Goal: Communication & Community: Answer question/provide support

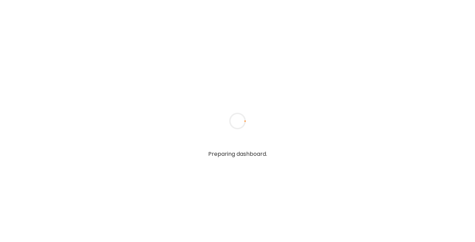
type textarea "**********"
type input "**********"
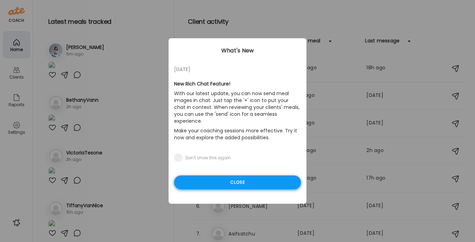
type input "**********"
click at [201, 175] on div "Close" at bounding box center [237, 182] width 127 height 14
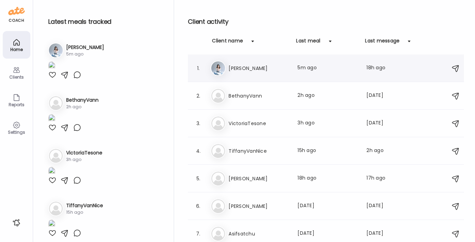
click at [263, 63] on div "Ka [PERSON_NAME] Last meal: 5m ago Last message: 18h ago You: LOVE" at bounding box center [326, 68] width 233 height 15
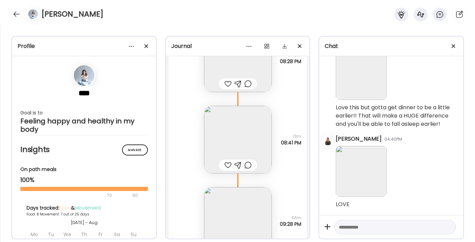
scroll to position [8260, 0]
click at [240, 141] on img at bounding box center [238, 140] width 68 height 68
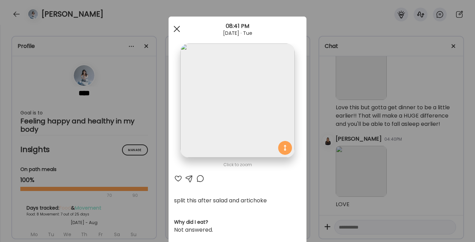
click at [175, 28] on div at bounding box center [177, 29] width 14 height 14
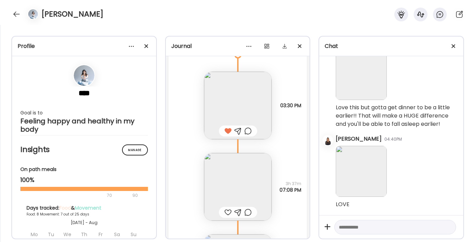
scroll to position [8051, 0]
click at [230, 183] on img at bounding box center [238, 187] width 68 height 68
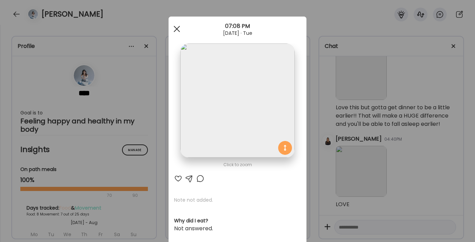
click at [176, 30] on span at bounding box center [177, 29] width 6 height 6
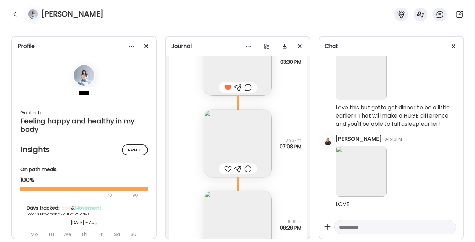
scroll to position [8108, 0]
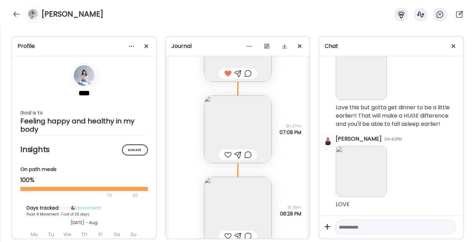
click at [230, 188] on img at bounding box center [238, 211] width 68 height 68
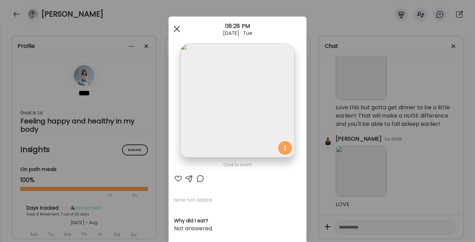
click at [174, 26] on div at bounding box center [177, 29] width 14 height 14
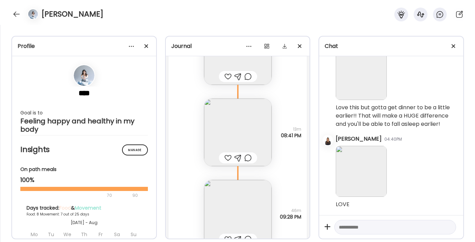
scroll to position [8268, 0]
click at [218, 142] on img at bounding box center [238, 132] width 68 height 68
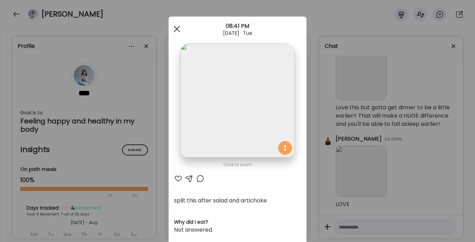
click at [176, 30] on span at bounding box center [177, 29] width 6 height 6
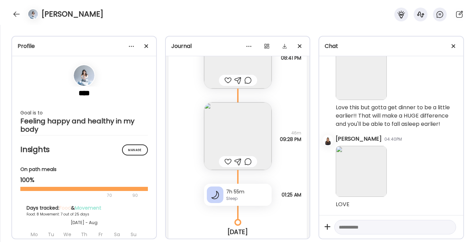
scroll to position [8345, 0]
click at [223, 132] on img at bounding box center [238, 136] width 68 height 68
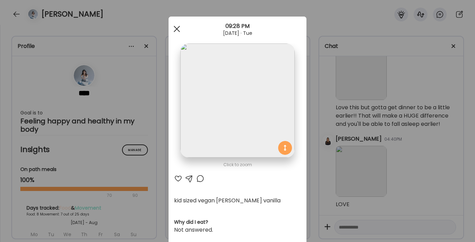
click at [175, 31] on div at bounding box center [177, 29] width 14 height 14
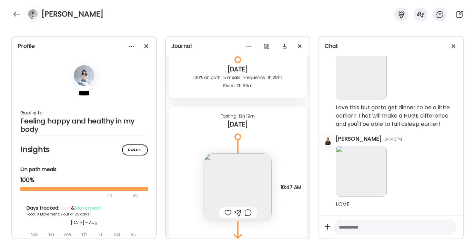
scroll to position [8508, 0]
click at [231, 186] on img at bounding box center [238, 187] width 68 height 68
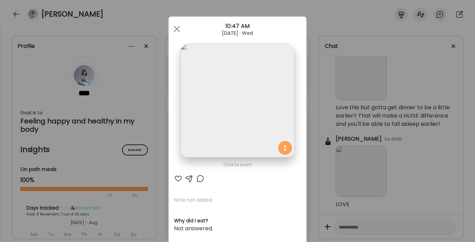
click at [175, 177] on div at bounding box center [178, 178] width 8 height 8
click at [173, 32] on div at bounding box center [177, 29] width 14 height 14
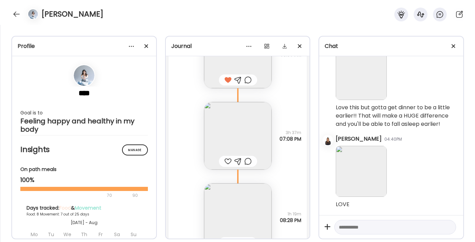
scroll to position [8099, 0]
click at [225, 163] on div at bounding box center [227, 163] width 7 height 8
click at [235, 162] on div at bounding box center [237, 163] width 7 height 8
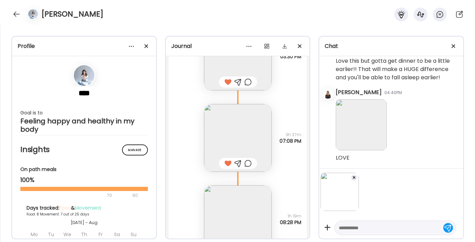
click at [353, 228] on textarea at bounding box center [389, 228] width 100 height 8
type textarea "**********"
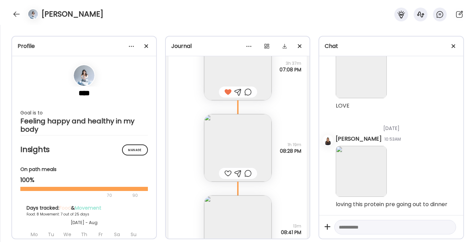
scroll to position [8182, 0]
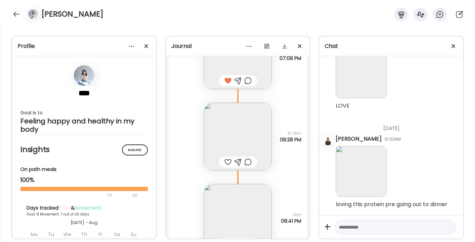
click at [226, 161] on div at bounding box center [227, 162] width 7 height 8
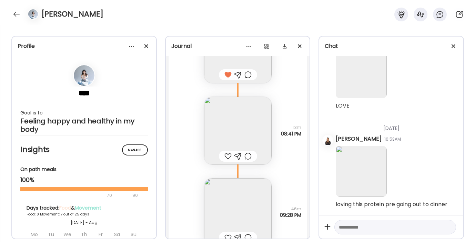
click at [226, 153] on div at bounding box center [227, 156] width 7 height 8
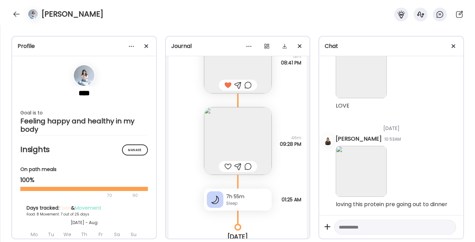
scroll to position [8341, 0]
click at [225, 168] on div at bounding box center [227, 166] width 7 height 8
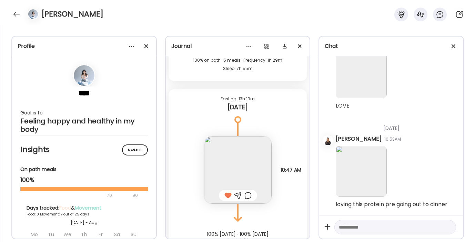
scroll to position [8548, 0]
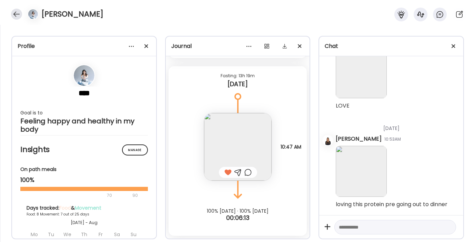
click at [15, 12] on div at bounding box center [16, 14] width 11 height 11
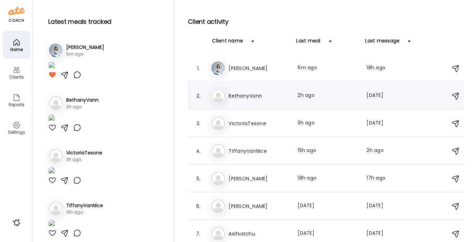
click at [228, 94] on div "Be [PERSON_NAME] Last meal: 2h ago Last message: [DATE] You: Oh wow yea that co…" at bounding box center [326, 95] width 233 height 15
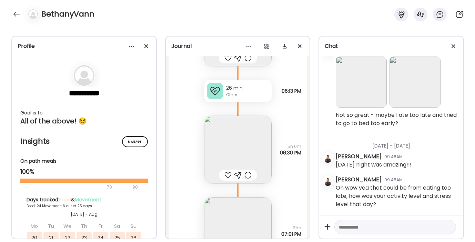
scroll to position [11284, 0]
click at [231, 154] on img at bounding box center [238, 150] width 68 height 68
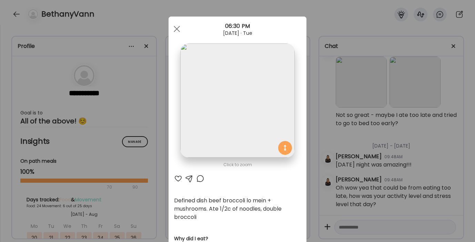
click at [175, 180] on div at bounding box center [178, 178] width 8 height 8
click at [186, 178] on div at bounding box center [189, 178] width 8 height 8
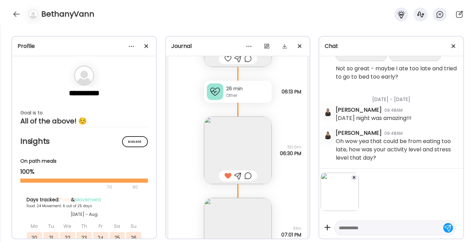
click at [363, 230] on textarea at bounding box center [389, 228] width 100 height 8
type textarea "**********"
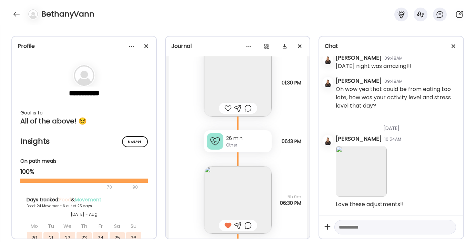
scroll to position [11220, 0]
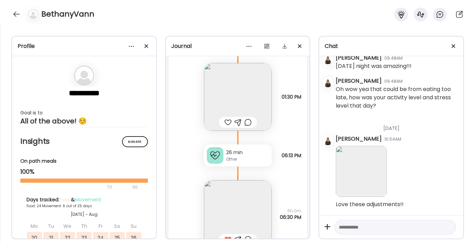
click at [228, 102] on img at bounding box center [238, 97] width 68 height 68
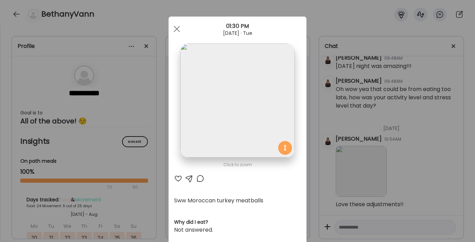
click at [174, 179] on div at bounding box center [178, 178] width 8 height 8
click at [175, 27] on span at bounding box center [177, 29] width 6 height 6
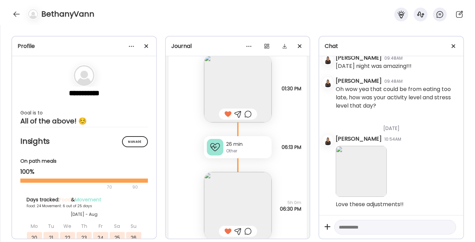
scroll to position [11230, 0]
click at [228, 146] on div "Other" at bounding box center [247, 149] width 43 height 6
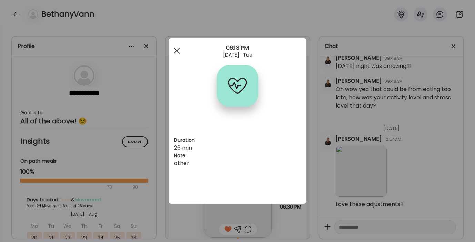
click at [175, 51] on div at bounding box center [177, 51] width 14 height 14
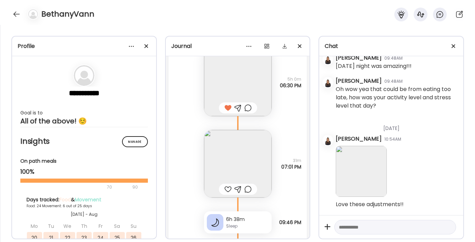
scroll to position [11582, 0]
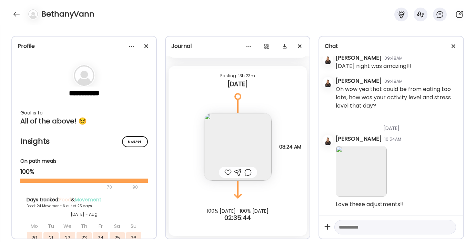
click at [226, 146] on img at bounding box center [238, 147] width 68 height 68
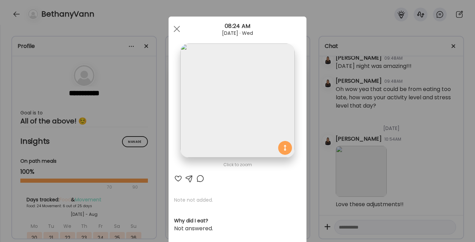
click at [175, 178] on div at bounding box center [178, 178] width 8 height 8
click at [175, 28] on span at bounding box center [177, 29] width 6 height 6
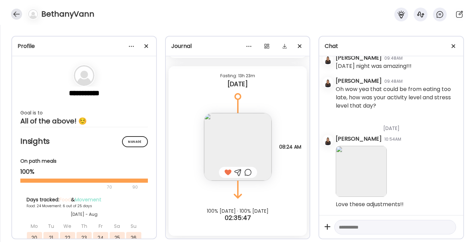
click at [20, 14] on div at bounding box center [16, 14] width 11 height 11
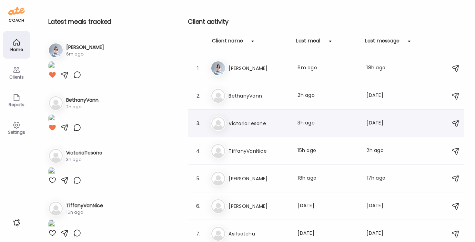
click at [243, 121] on h3 "VictoriaTesone" at bounding box center [258, 123] width 61 height 8
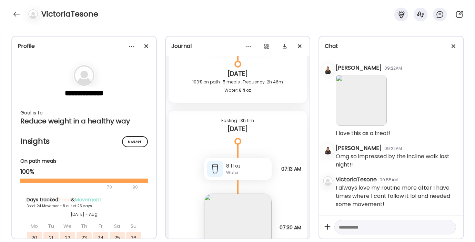
scroll to position [13465, 0]
click at [361, 227] on textarea at bounding box center [389, 227] width 100 height 8
type textarea "*********"
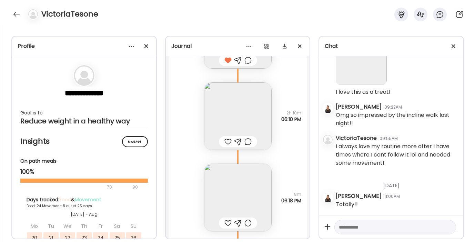
scroll to position [13283, 0]
click at [222, 113] on img at bounding box center [238, 115] width 68 height 68
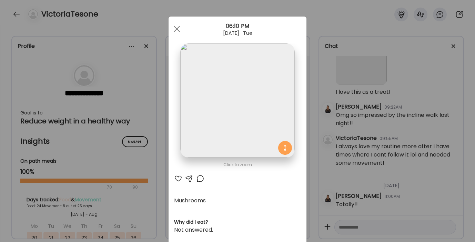
click at [175, 178] on div at bounding box center [178, 178] width 8 height 8
click at [174, 30] on span at bounding box center [177, 29] width 6 height 6
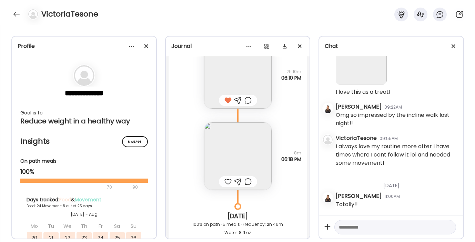
scroll to position [13329, 0]
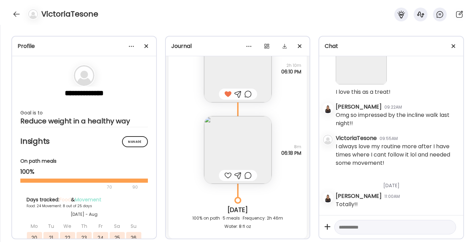
click at [228, 153] on img at bounding box center [238, 150] width 68 height 68
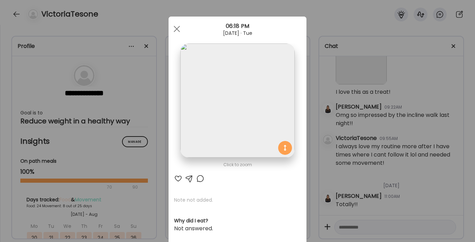
click at [177, 177] on div at bounding box center [178, 178] width 8 height 8
click at [174, 29] on span at bounding box center [177, 29] width 6 height 6
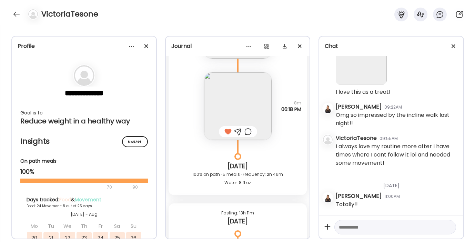
scroll to position [13371, 0]
click at [234, 133] on div at bounding box center [237, 133] width 7 height 8
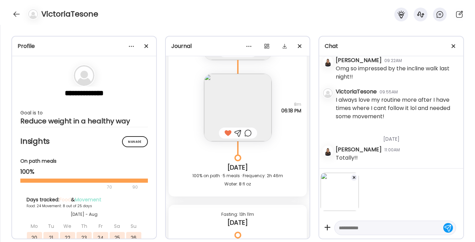
click at [358, 225] on textarea at bounding box center [389, 228] width 100 height 8
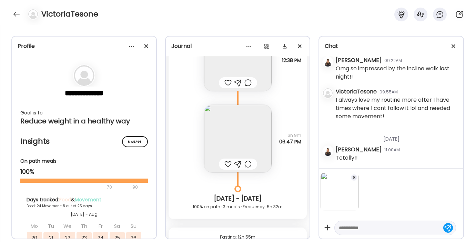
scroll to position [11142, 0]
click at [350, 225] on textarea at bounding box center [389, 228] width 100 height 8
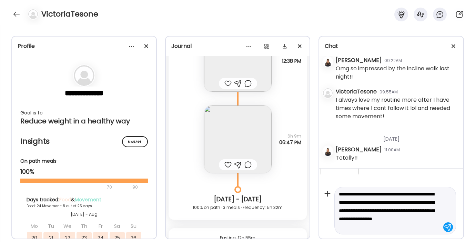
scroll to position [42, 0]
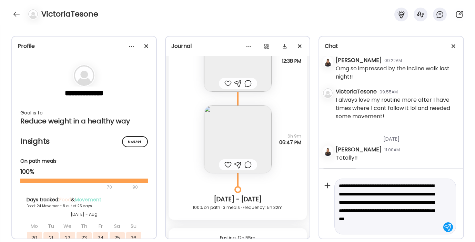
type textarea "**********"
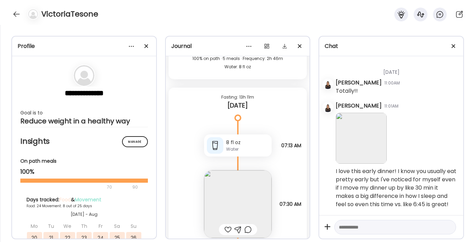
scroll to position [13545, 0]
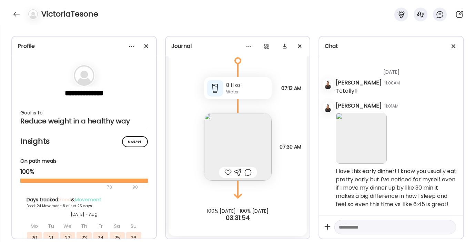
click at [224, 173] on div at bounding box center [227, 172] width 7 height 8
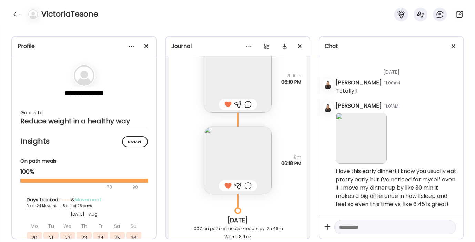
scroll to position [13318, 0]
click at [18, 11] on div at bounding box center [16, 14] width 11 height 11
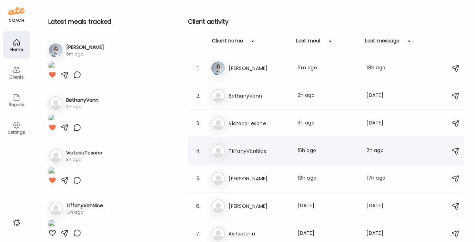
scroll to position [57, 0]
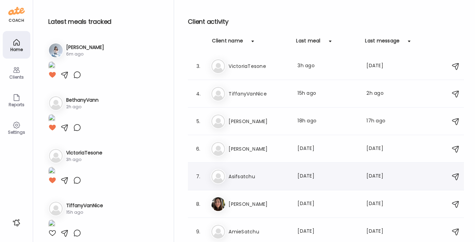
click at [235, 176] on h3 "Asifsatchu" at bounding box center [258, 176] width 61 height 8
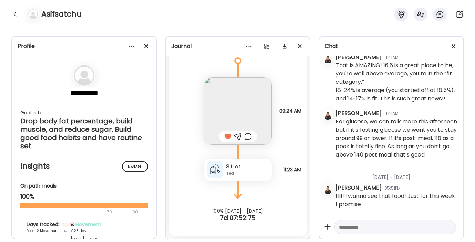
scroll to position [390, 0]
click at [129, 46] on div at bounding box center [131, 46] width 14 height 14
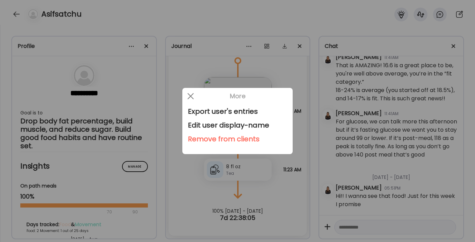
click at [204, 138] on div "Remove from clients" at bounding box center [237, 139] width 99 height 14
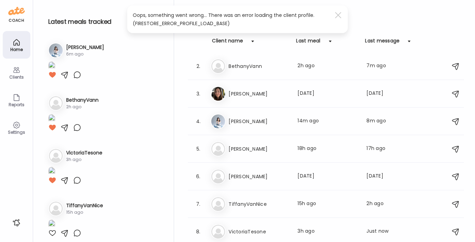
scroll to position [30, 0]
click at [338, 14] on span at bounding box center [338, 15] width 6 height 6
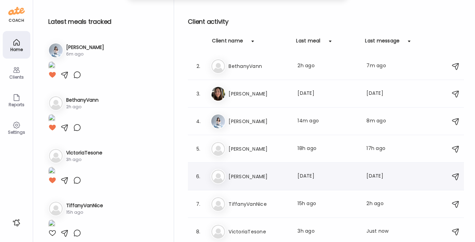
click at [241, 174] on h3 "[PERSON_NAME]" at bounding box center [258, 176] width 61 height 8
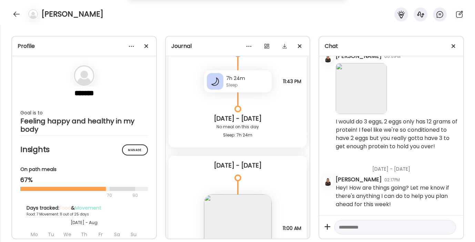
scroll to position [7867, 0]
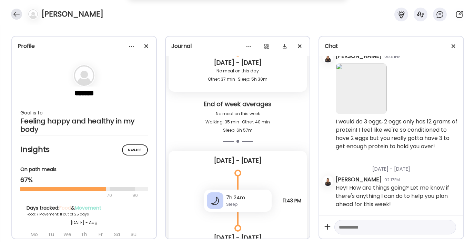
click at [15, 11] on div at bounding box center [16, 14] width 11 height 11
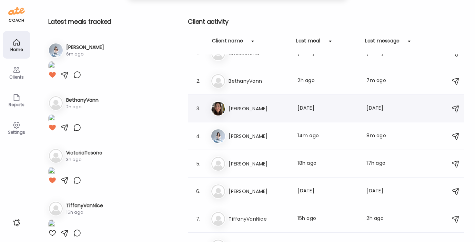
scroll to position [30, 0]
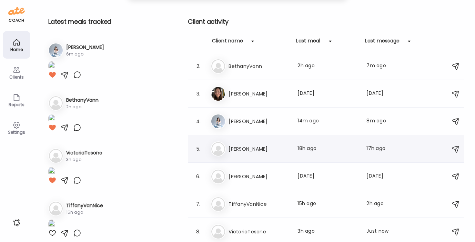
click at [258, 150] on h3 "[PERSON_NAME]" at bounding box center [258, 149] width 61 height 8
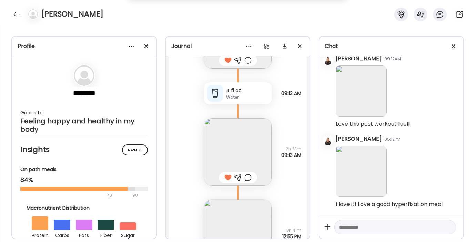
scroll to position [17215, 0]
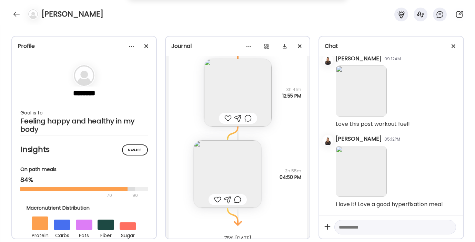
click at [229, 105] on img at bounding box center [238, 93] width 68 height 68
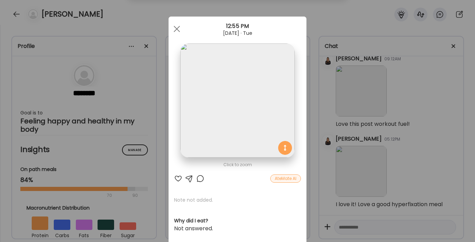
click at [175, 177] on div at bounding box center [178, 178] width 8 height 8
click at [176, 27] on span at bounding box center [177, 29] width 6 height 6
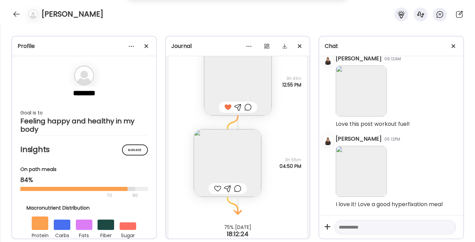
scroll to position [17259, 0]
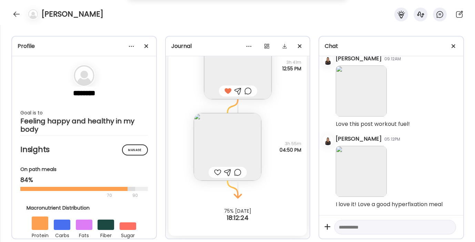
click at [209, 137] on img at bounding box center [228, 147] width 68 height 68
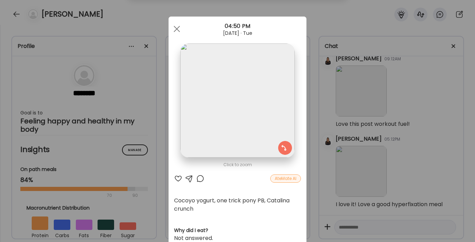
click at [174, 179] on div at bounding box center [178, 178] width 8 height 8
click at [175, 28] on div at bounding box center [177, 29] width 14 height 14
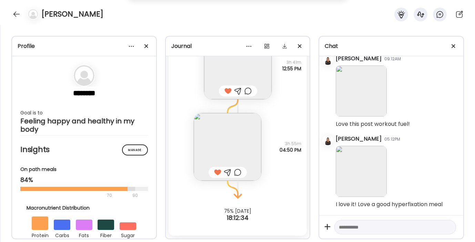
scroll to position [11789, 0]
click at [225, 146] on img at bounding box center [228, 147] width 68 height 68
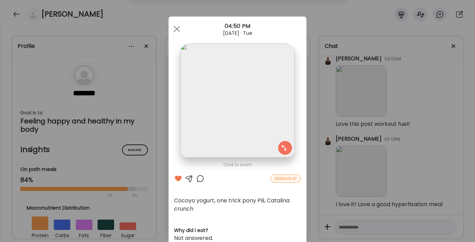
click at [186, 178] on div at bounding box center [189, 178] width 8 height 8
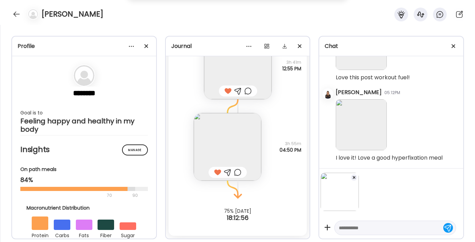
scroll to position [11832, 0]
click at [370, 227] on textarea at bounding box center [389, 228] width 100 height 8
type textarea "**********"
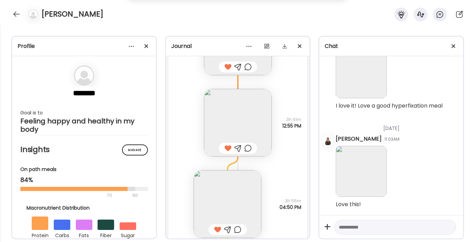
scroll to position [17182, 0]
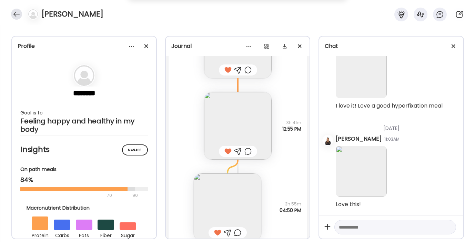
click at [17, 10] on div at bounding box center [16, 14] width 11 height 11
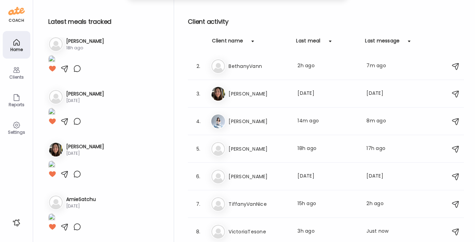
scroll to position [325, 0]
